Goal: Communication & Community: Answer question/provide support

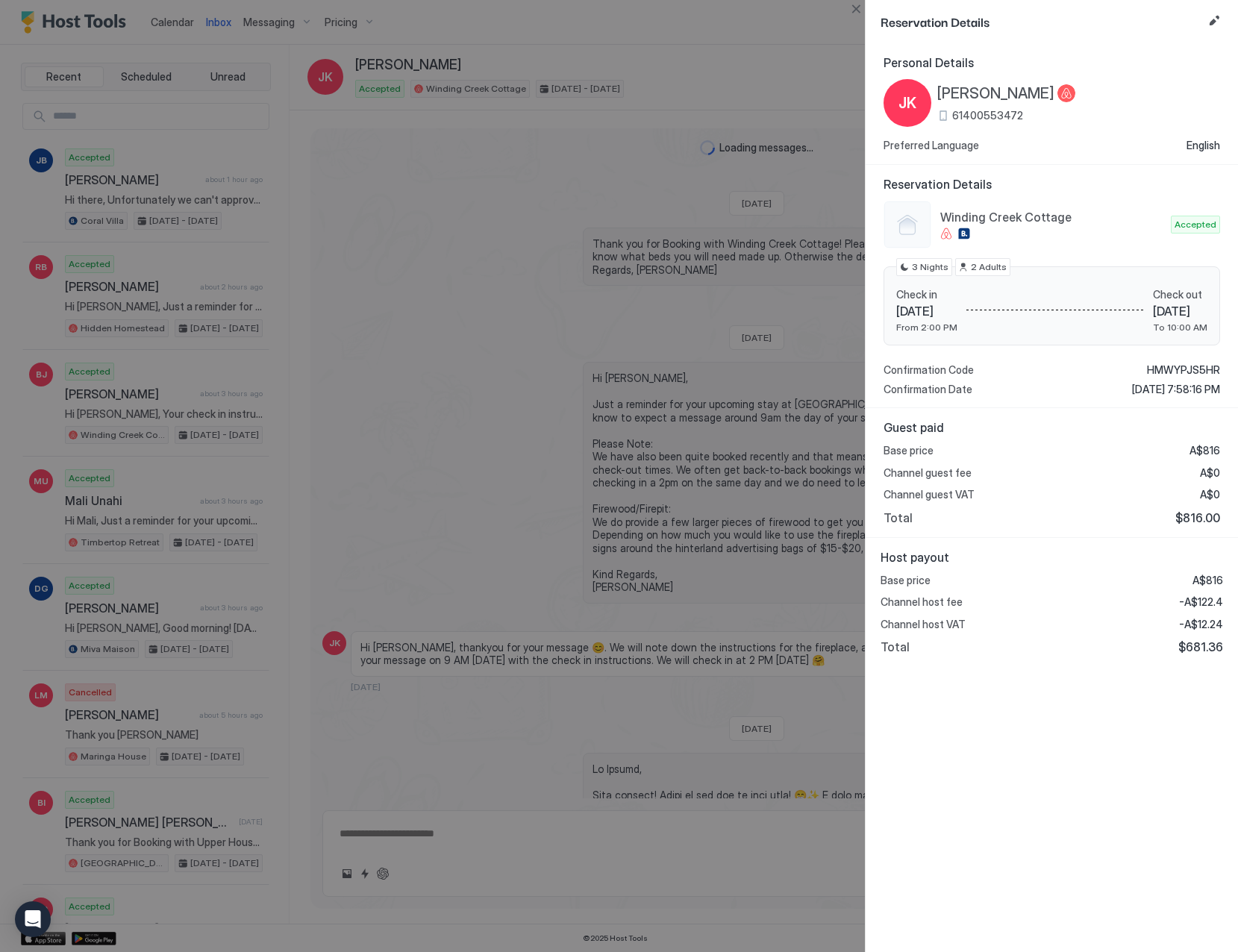
scroll to position [1041, 0]
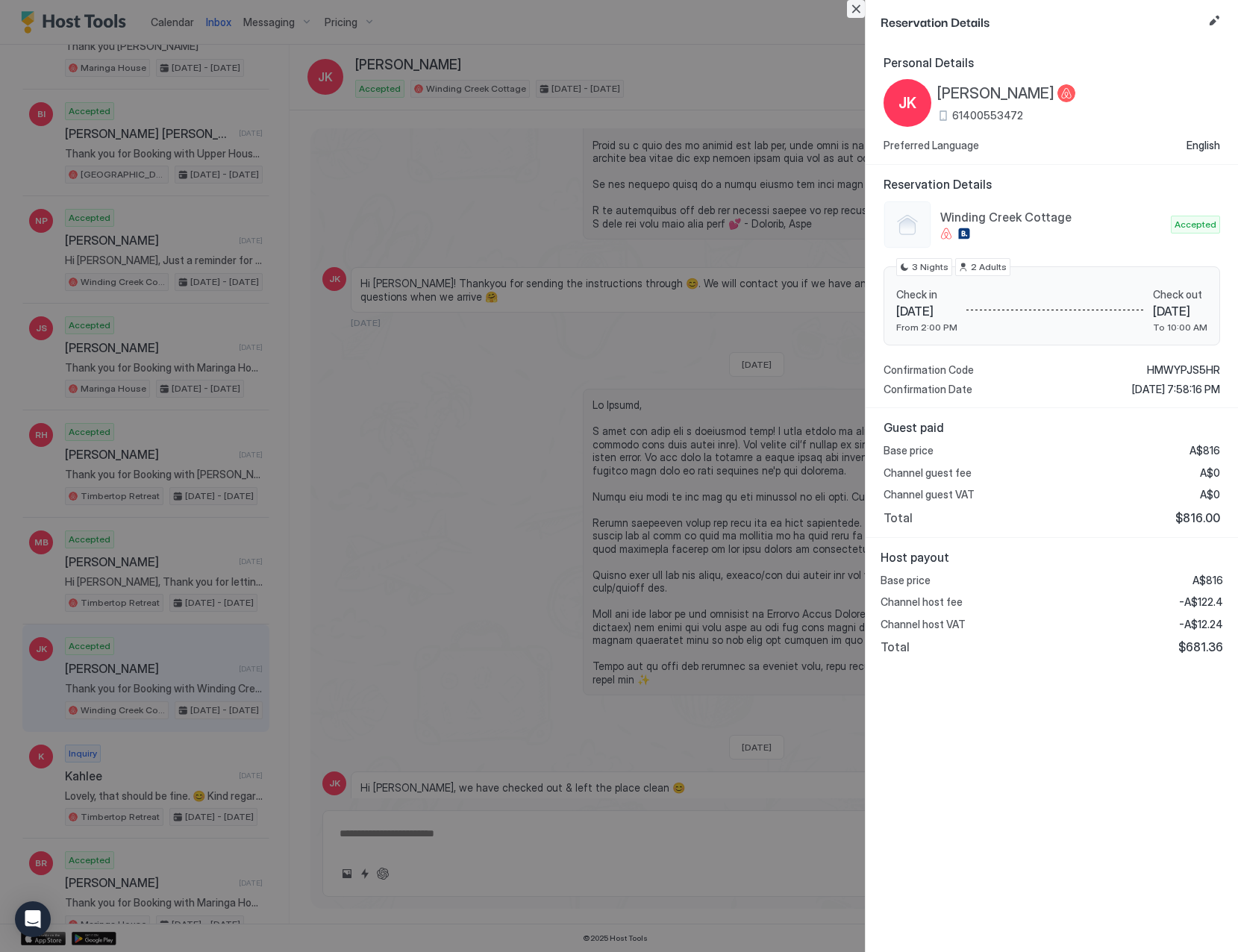
click at [854, 10] on button "Close" at bounding box center [855, 9] width 18 height 18
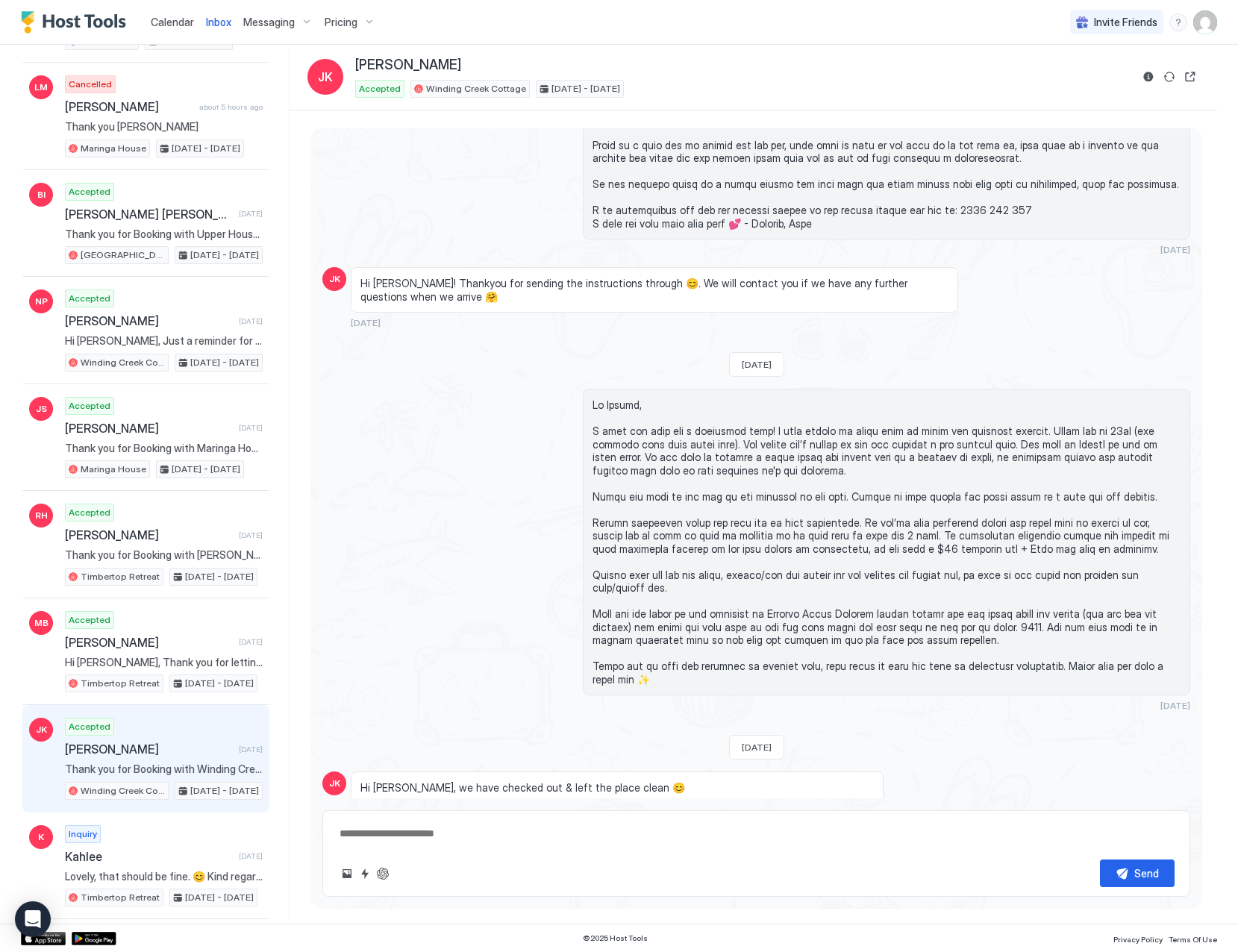
scroll to position [594, 0]
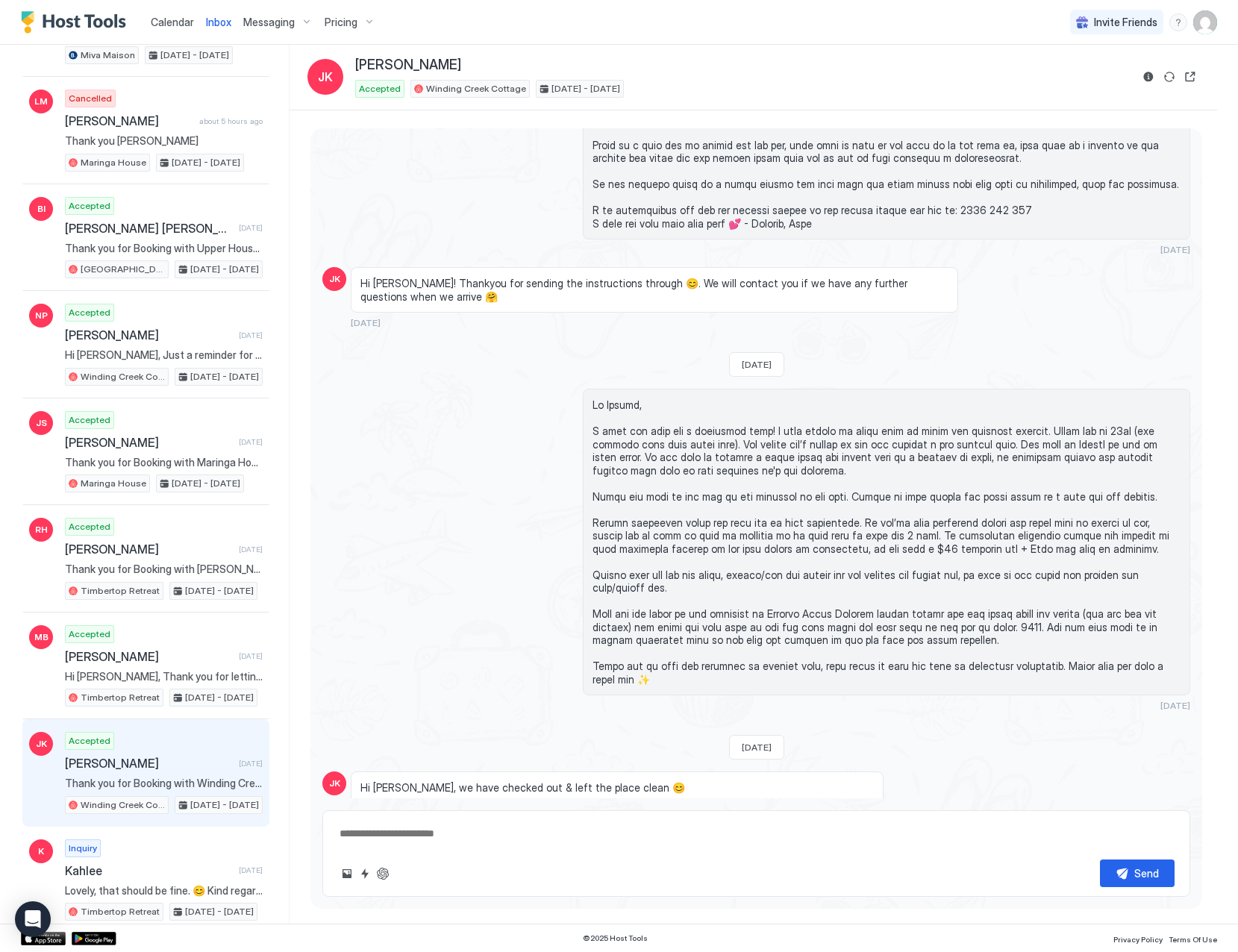
click at [172, 23] on span "Calendar" at bounding box center [172, 22] width 43 height 12
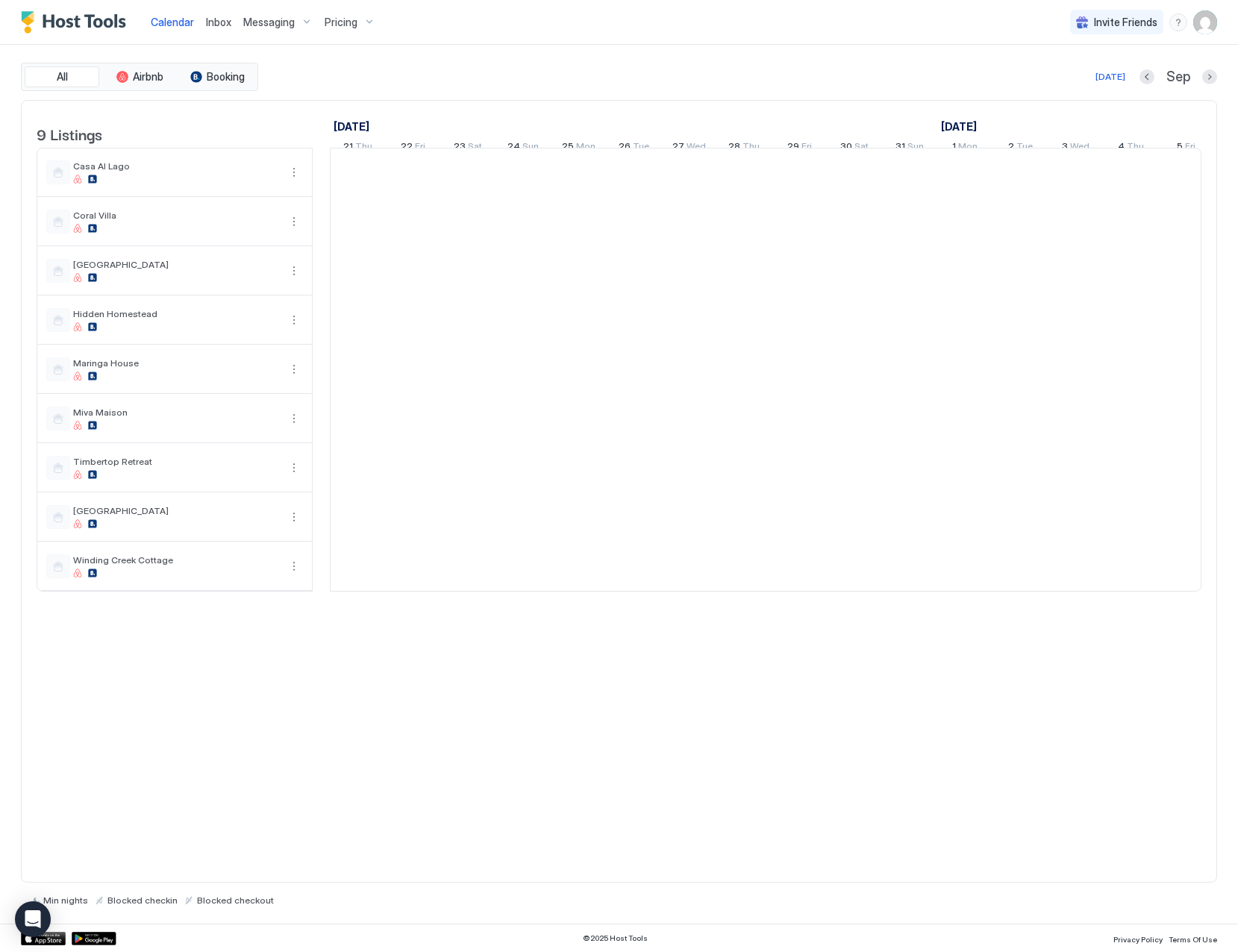
scroll to position [0, 829]
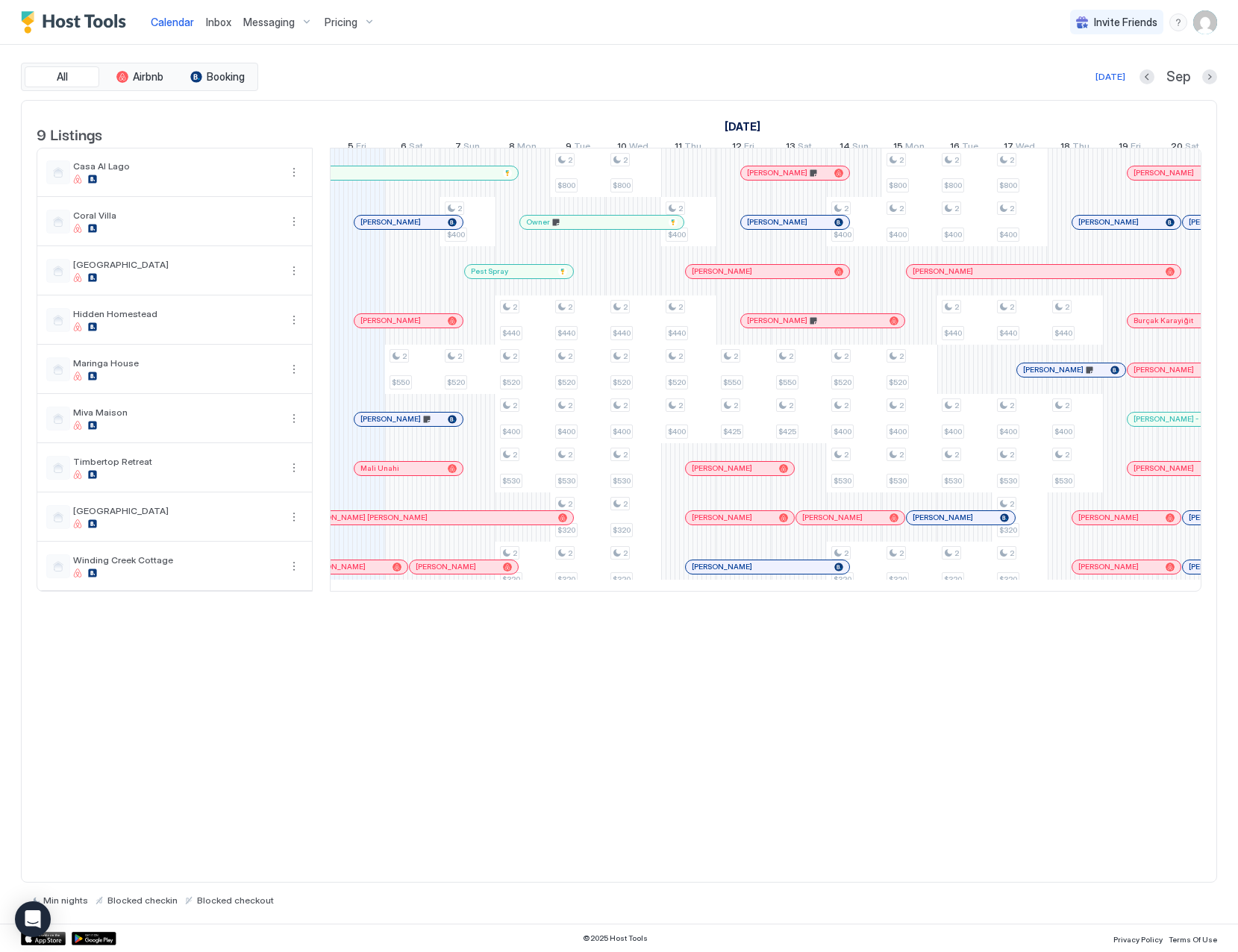
click at [217, 21] on span "Inbox" at bounding box center [218, 22] width 26 height 12
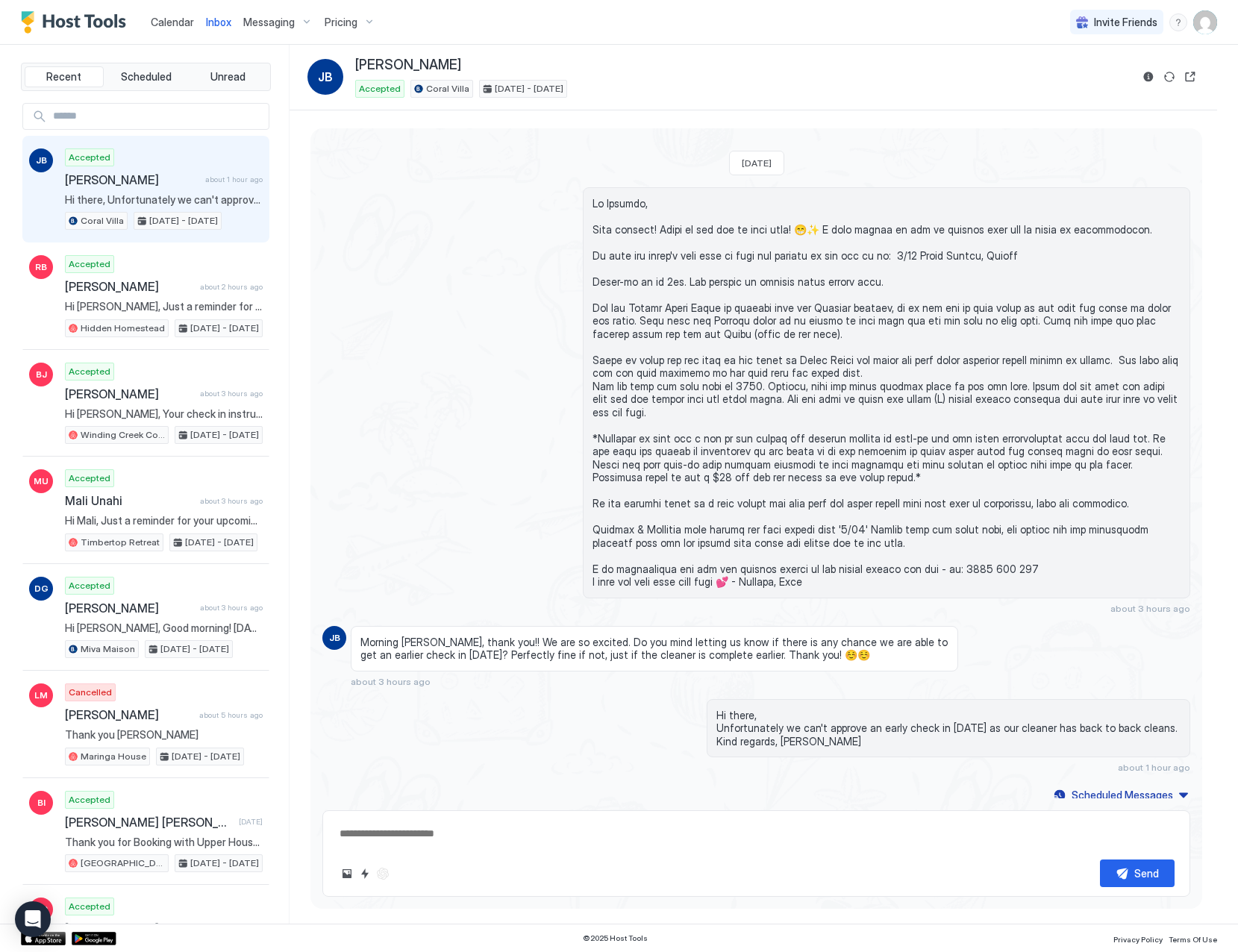
scroll to position [902, 0]
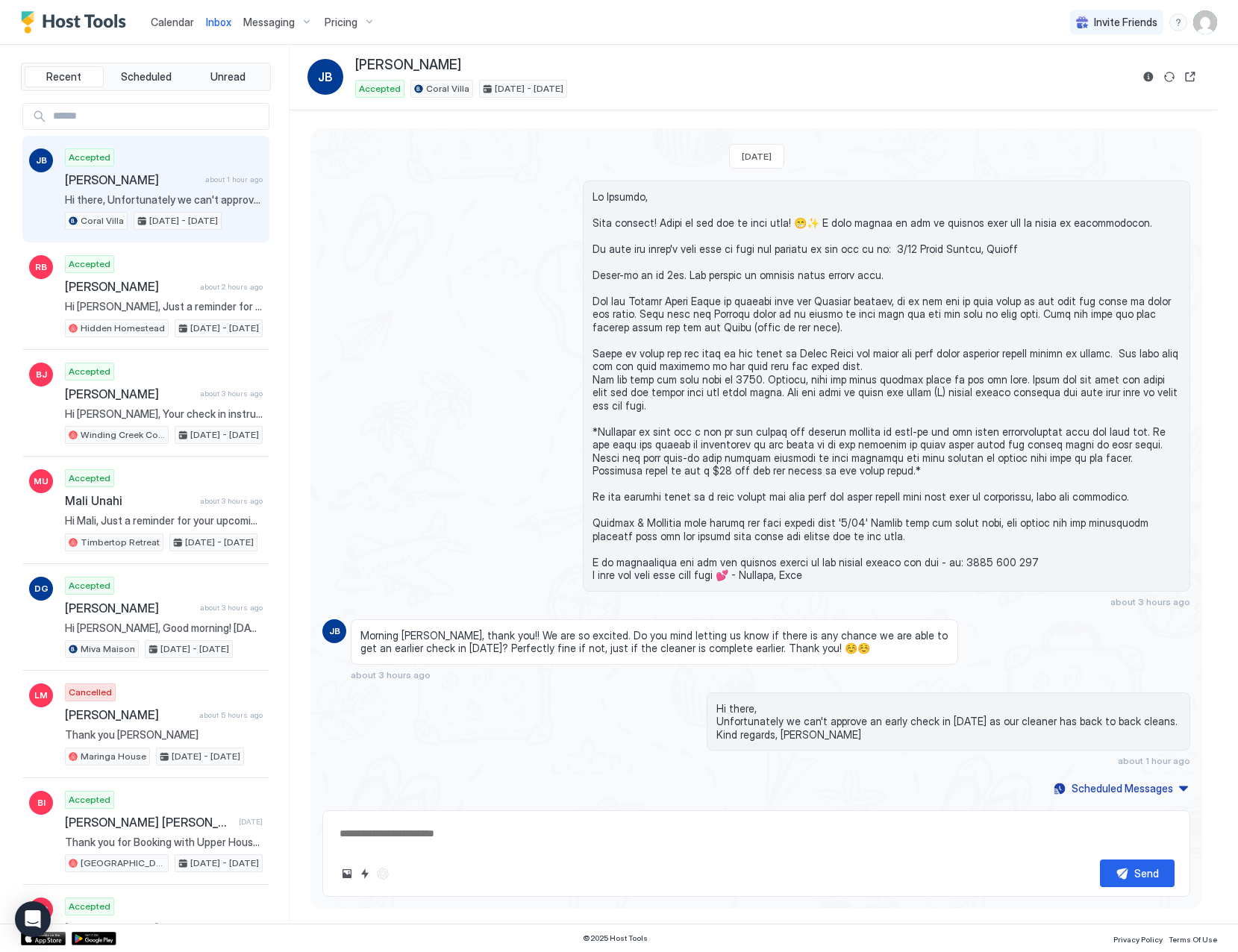
click at [463, 835] on textarea at bounding box center [757, 834] width 837 height 28
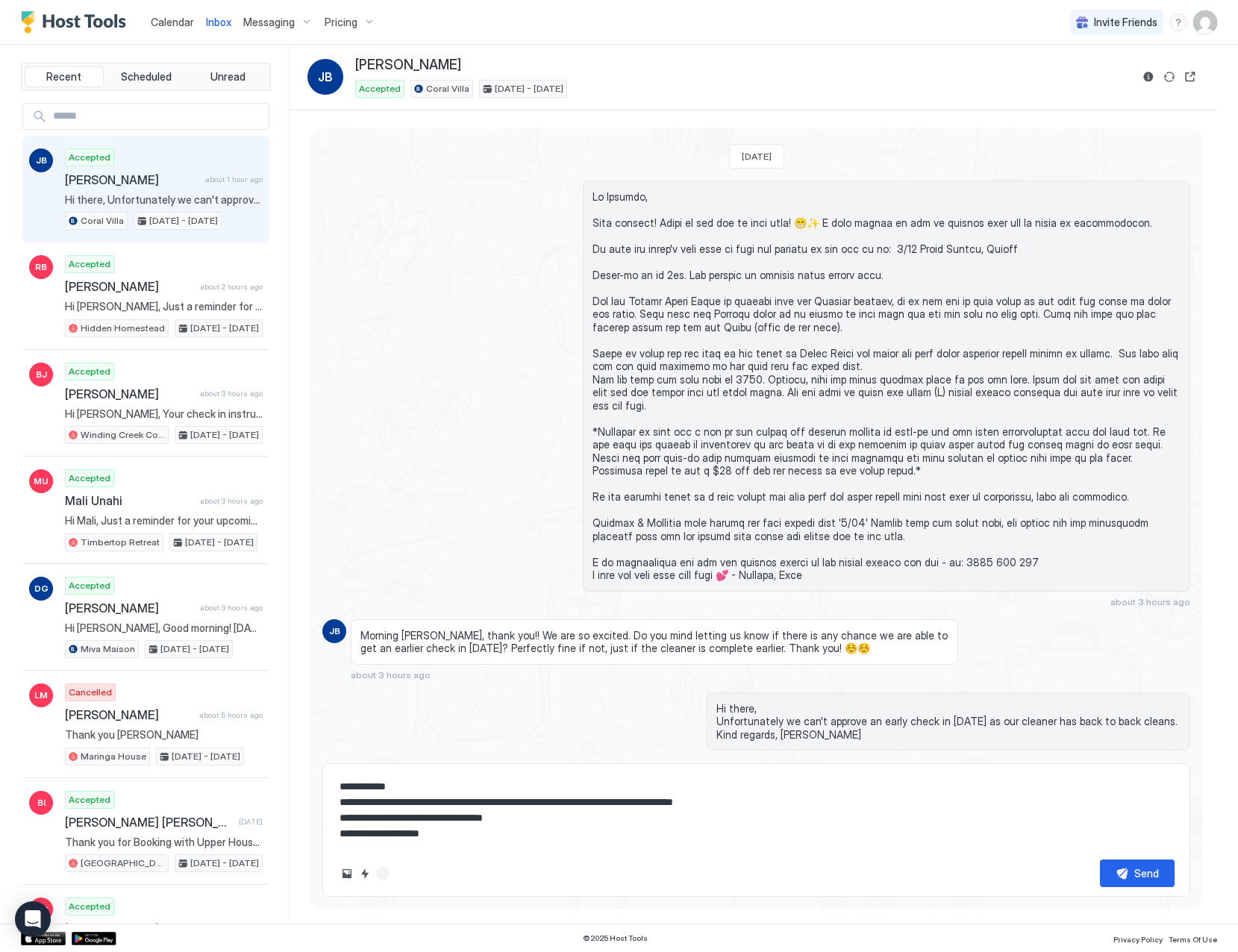
type textarea "**********"
click at [1123, 877] on button "Send" at bounding box center [1137, 874] width 75 height 28
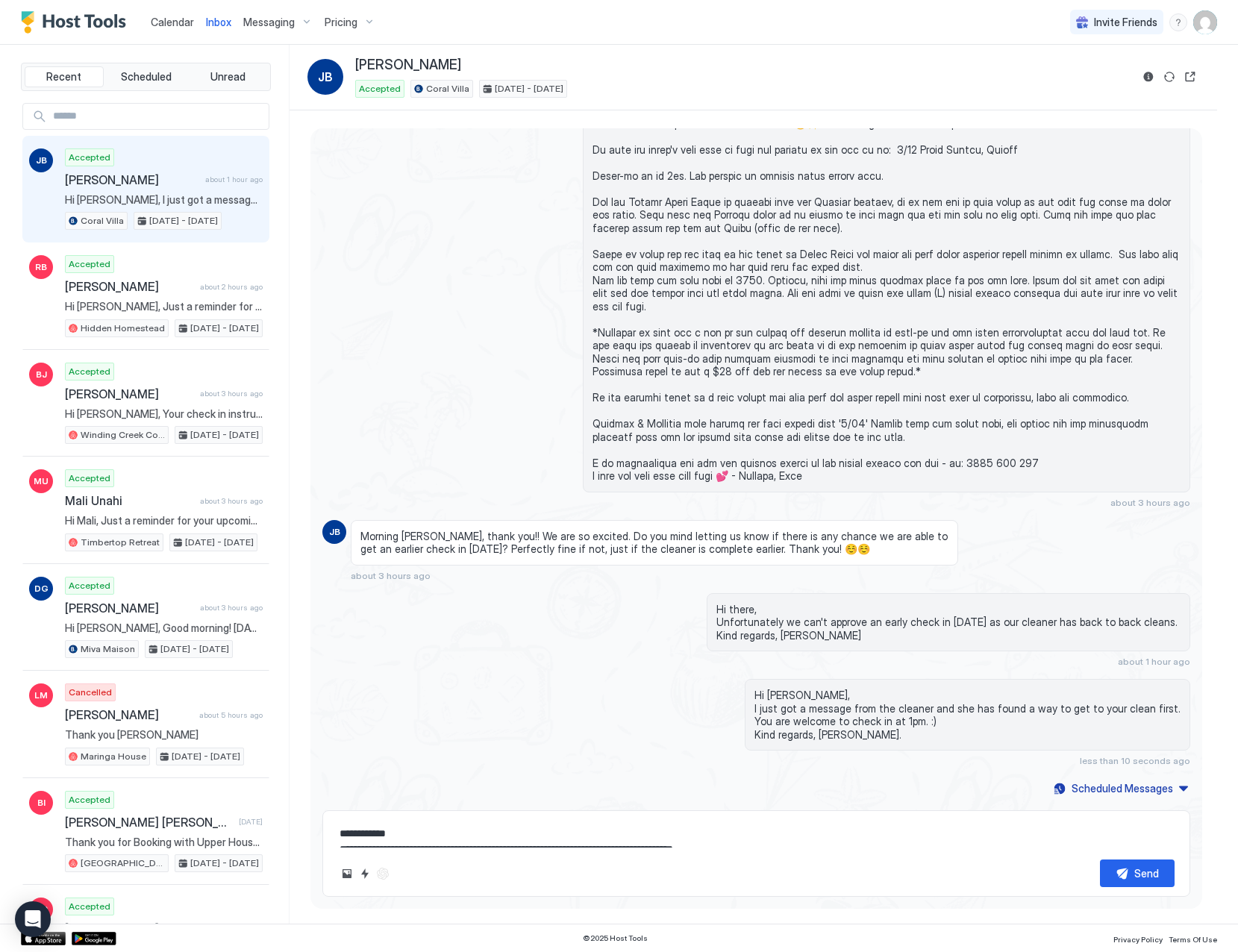
click at [93, 23] on img "Host Tools Logo" at bounding box center [77, 22] width 112 height 23
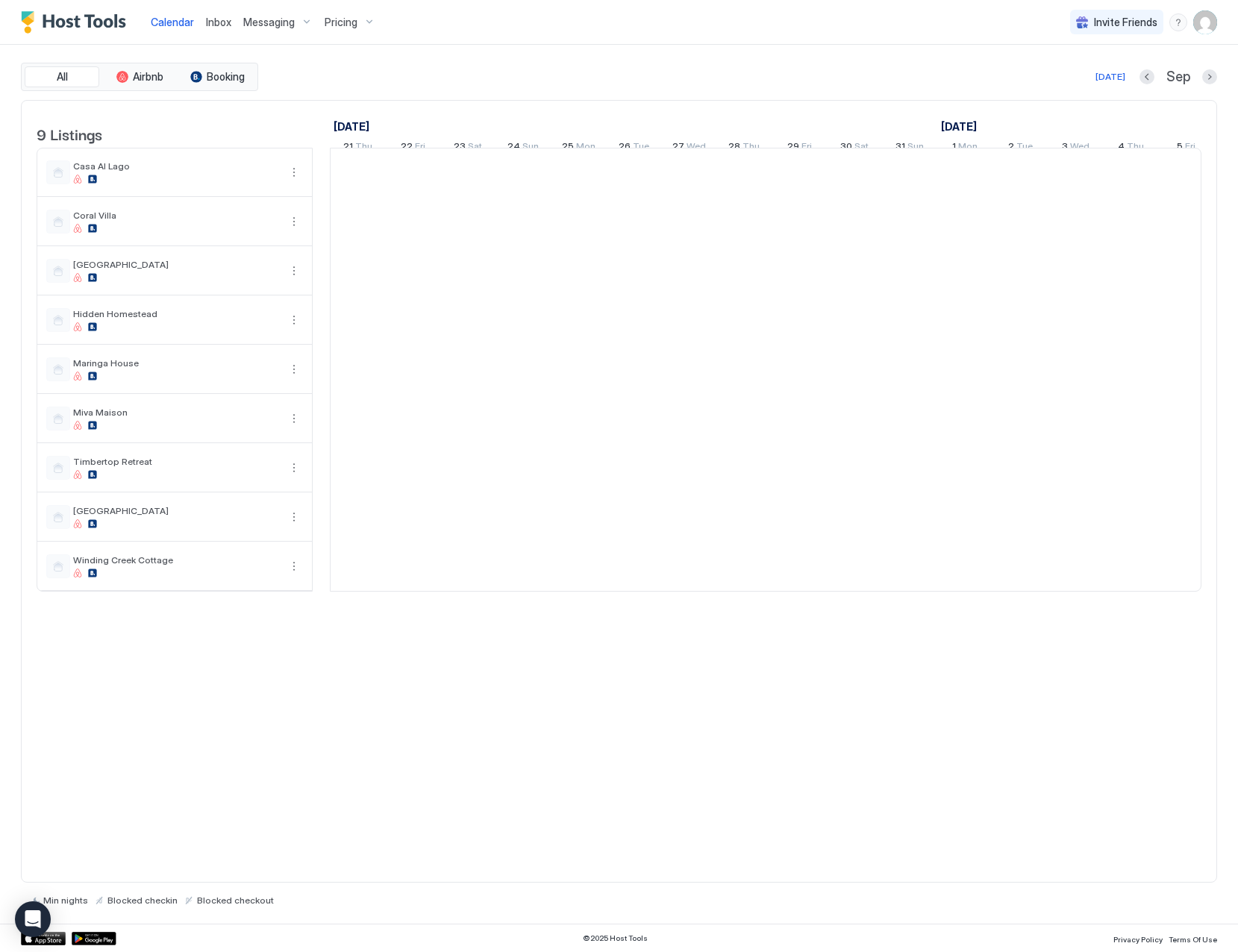
scroll to position [0, 829]
click at [219, 25] on span "Inbox" at bounding box center [218, 22] width 26 height 12
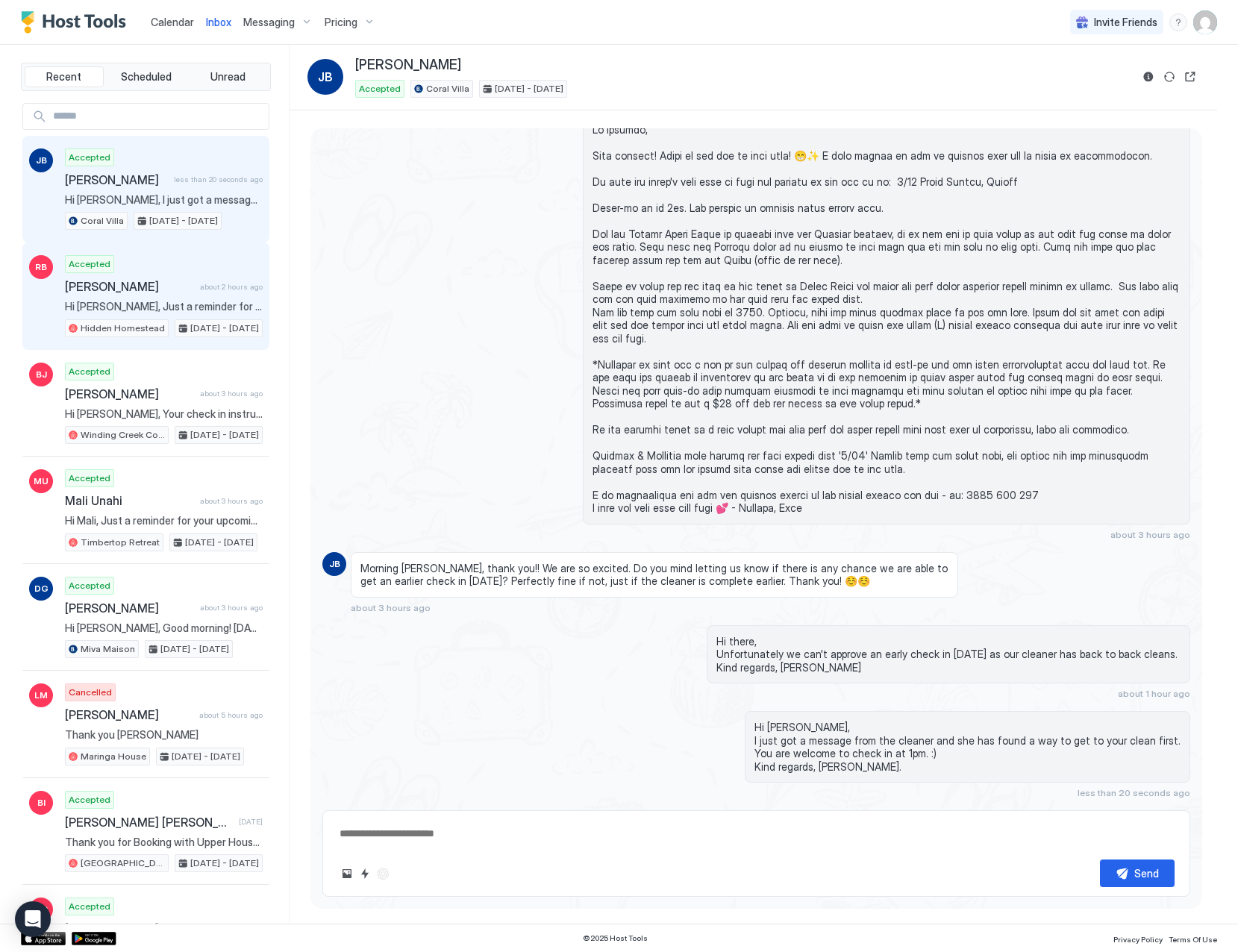
scroll to position [1000, 0]
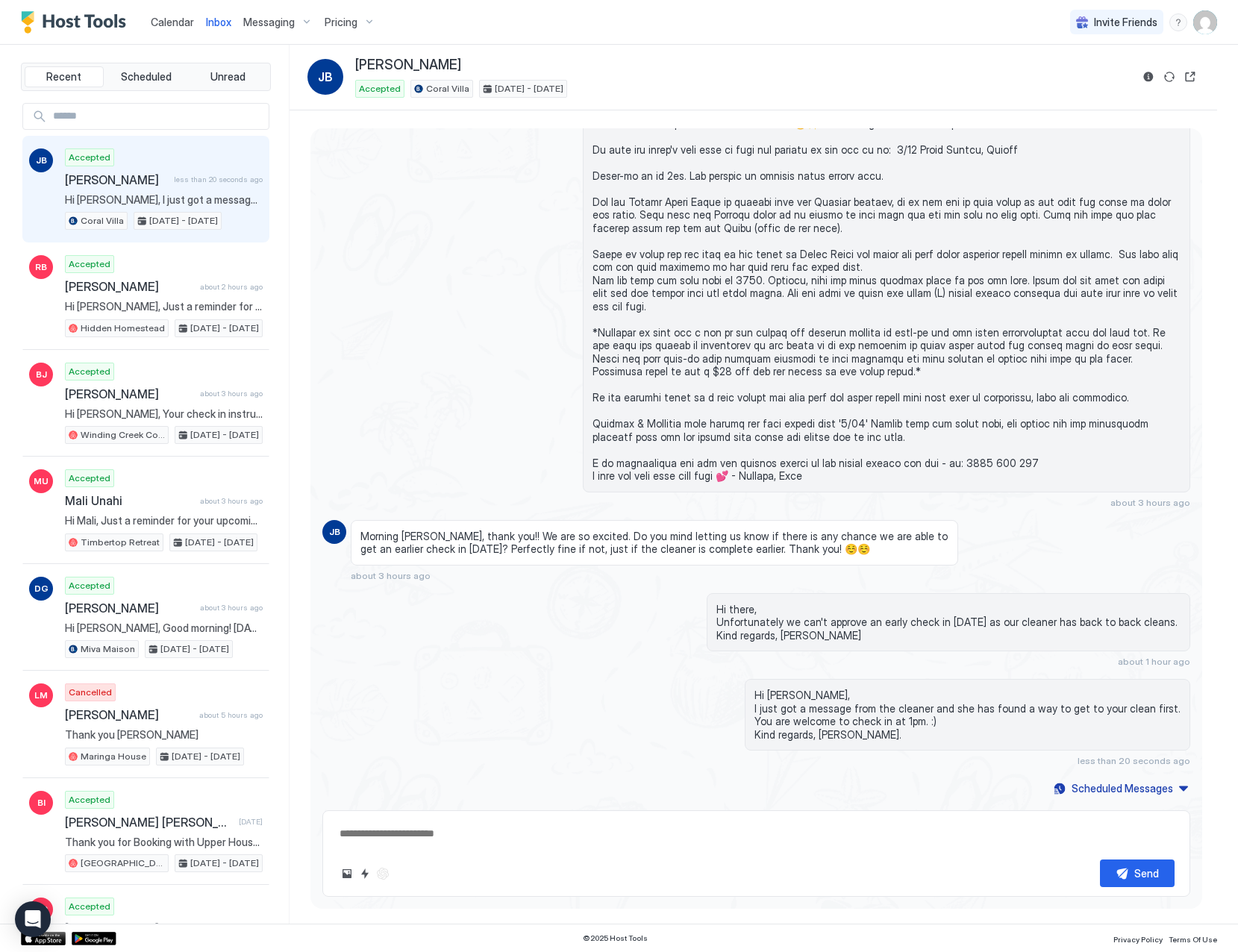
click at [160, 29] on link "Calendar" at bounding box center [172, 22] width 43 height 16
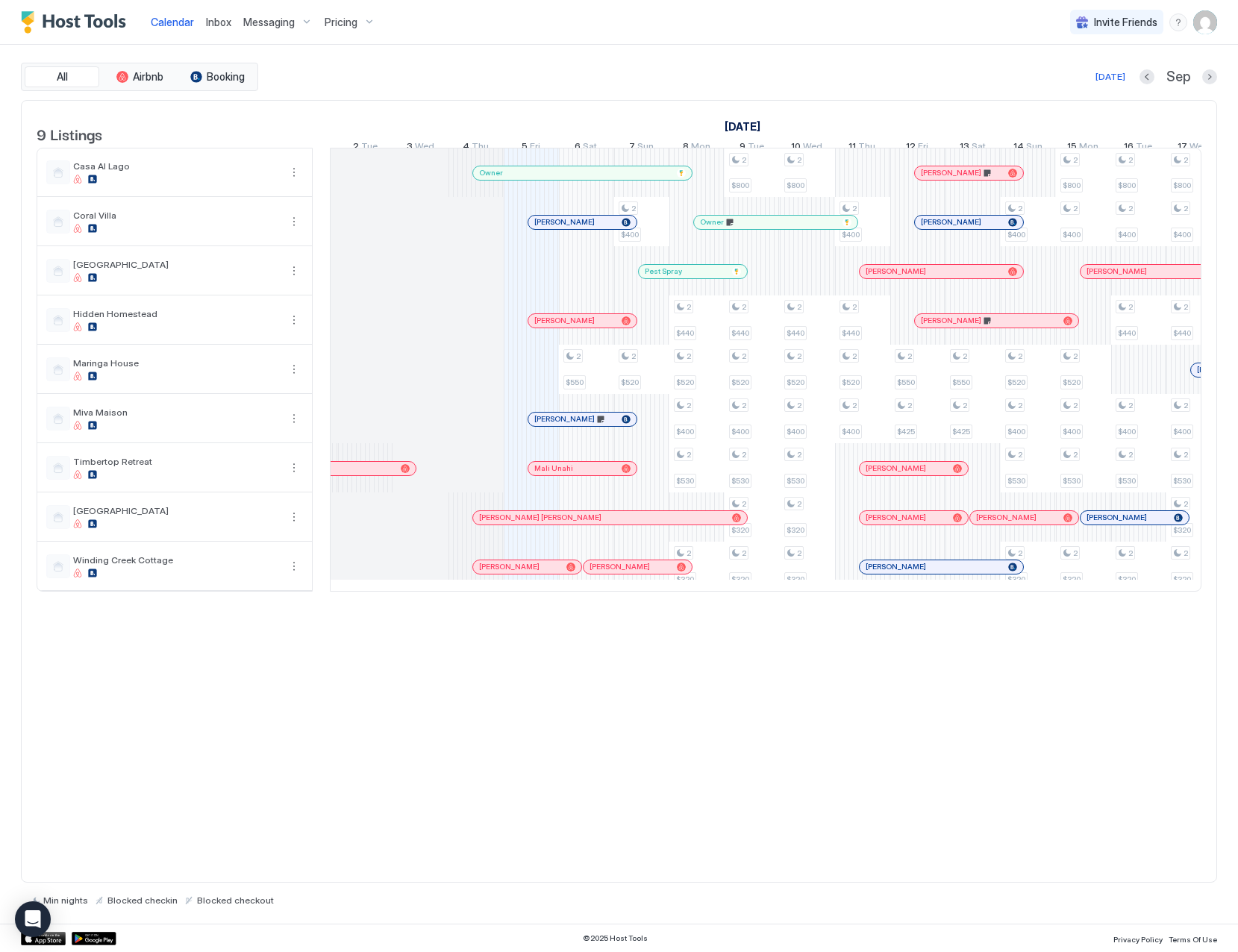
scroll to position [0, 612]
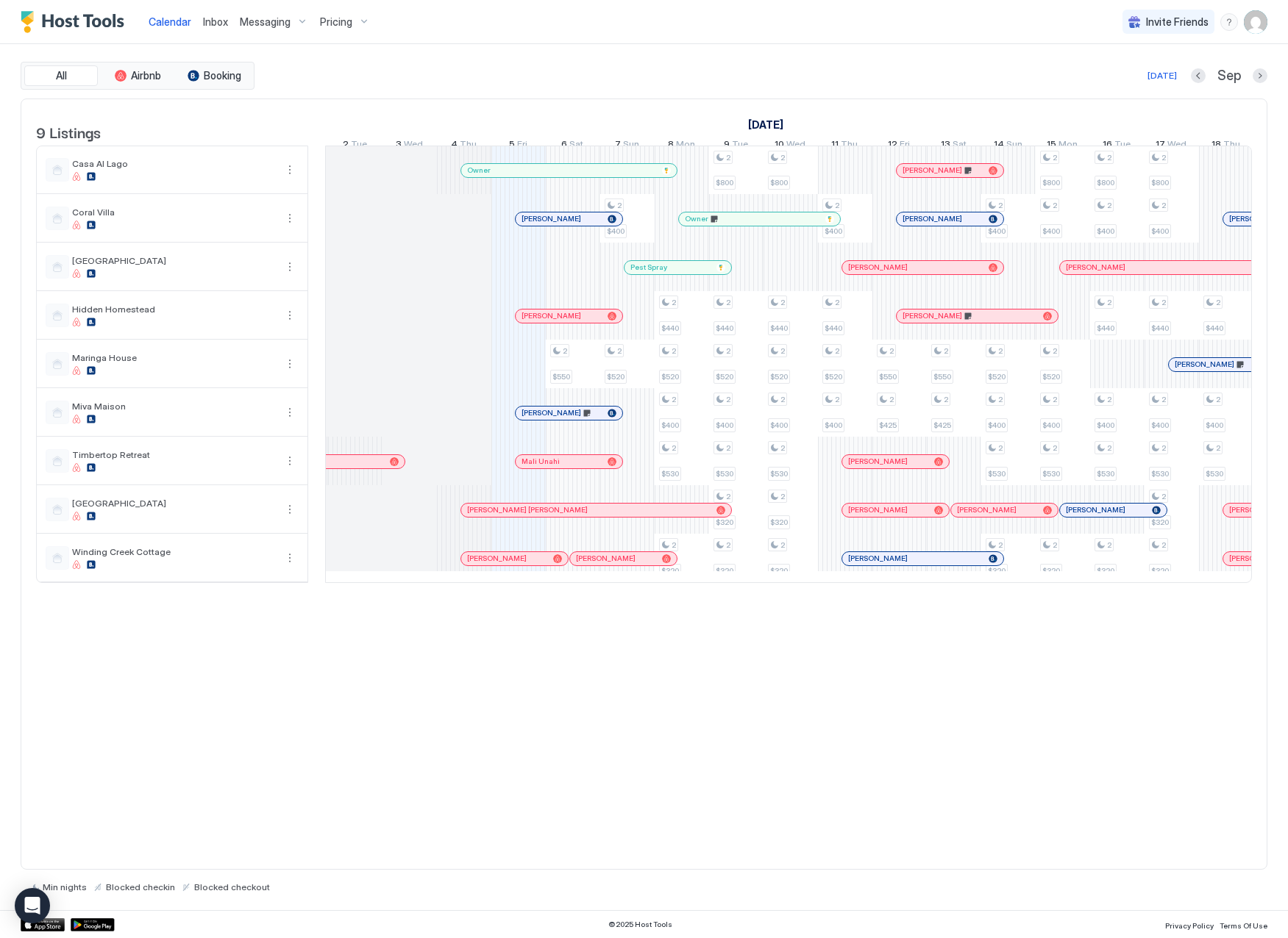
scroll to position [0, 651]
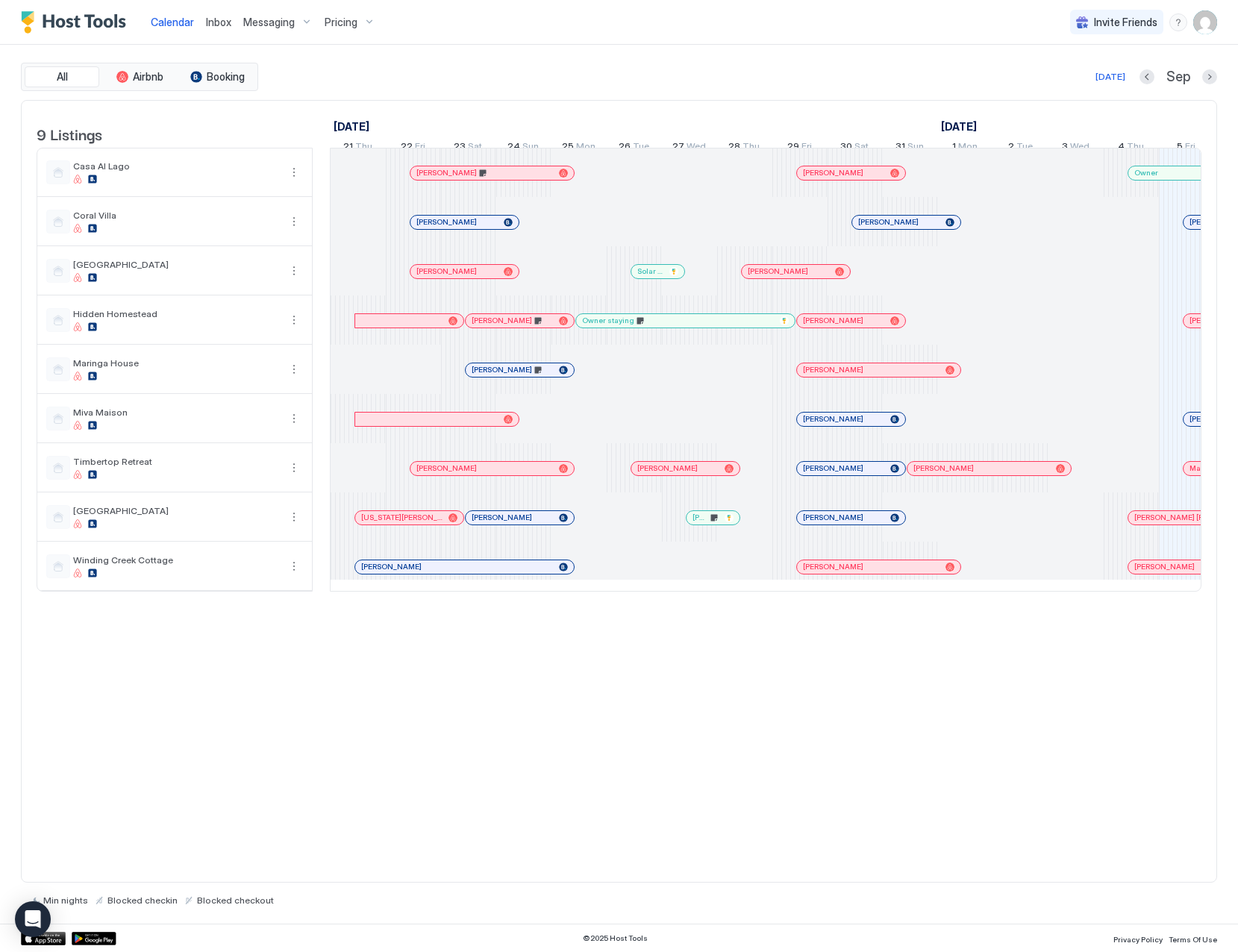
scroll to position [0, 612]
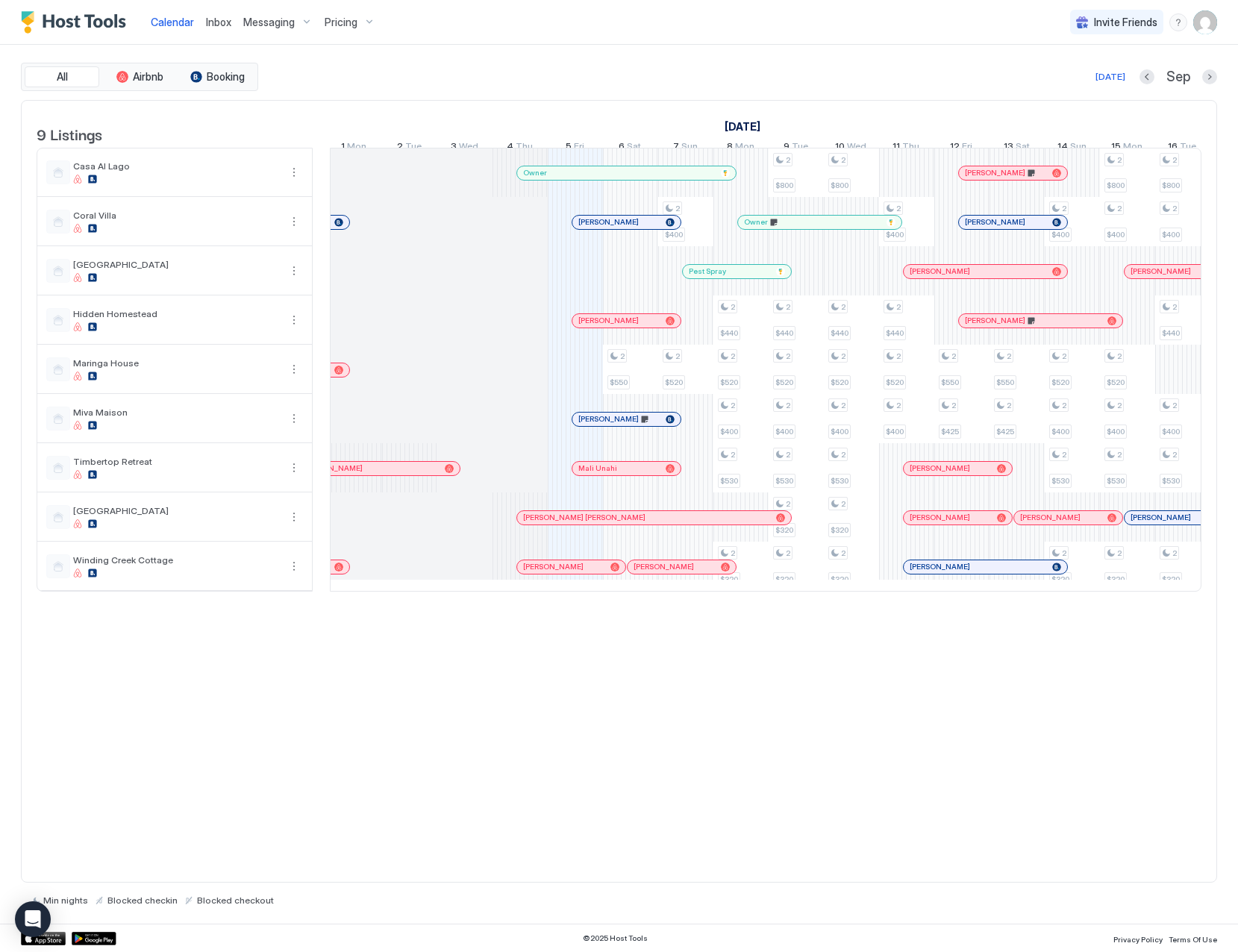
click at [213, 19] on span "Inbox" at bounding box center [218, 22] width 26 height 12
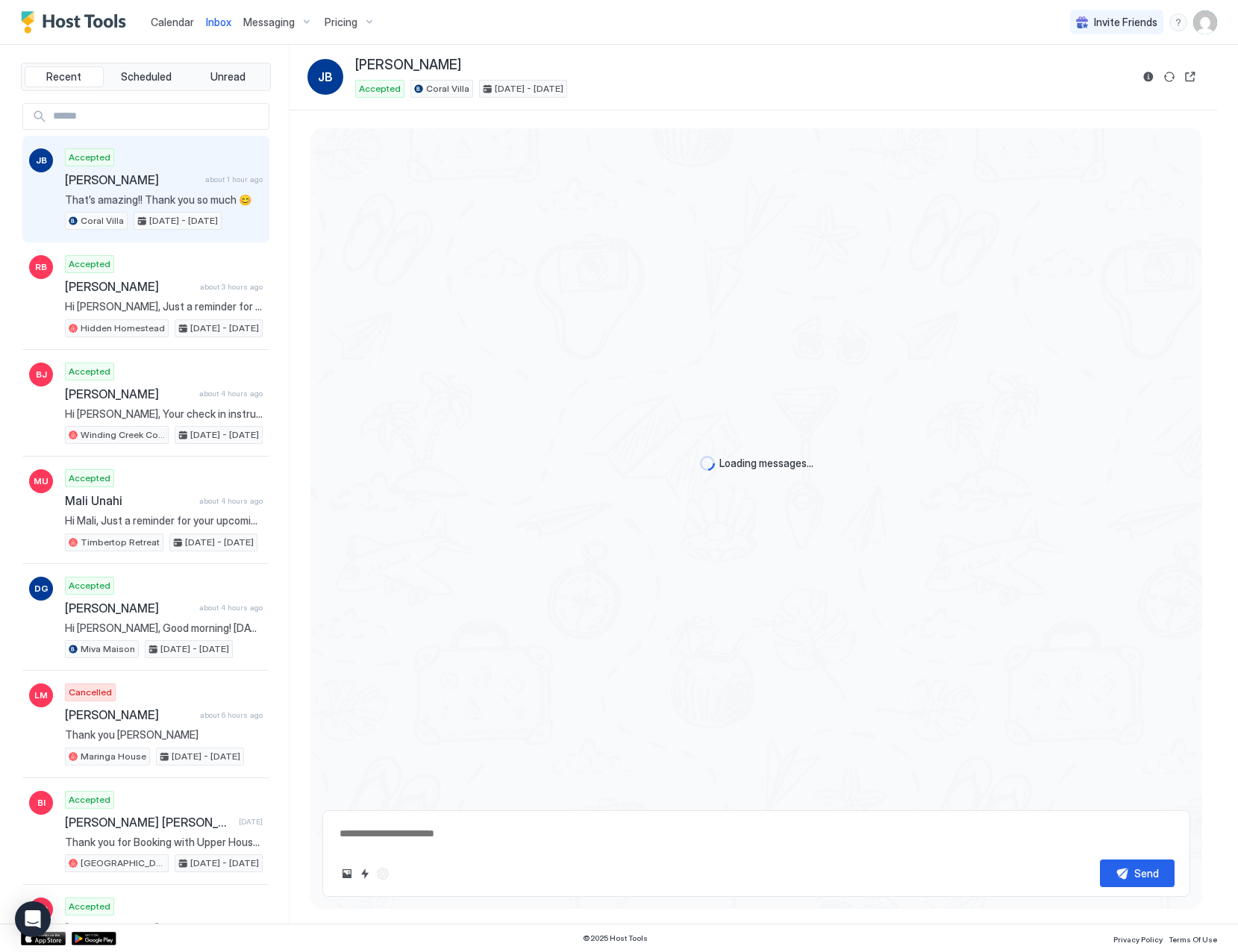
scroll to position [1060, 0]
